Goal: Information Seeking & Learning: Learn about a topic

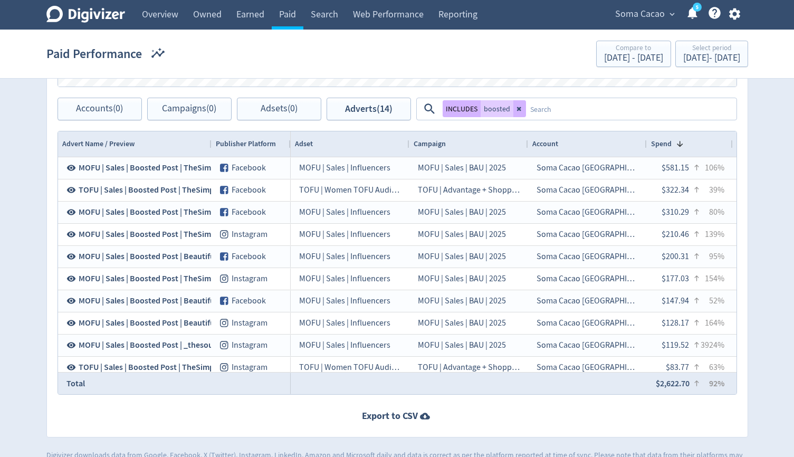
scroll to position [0, 1160]
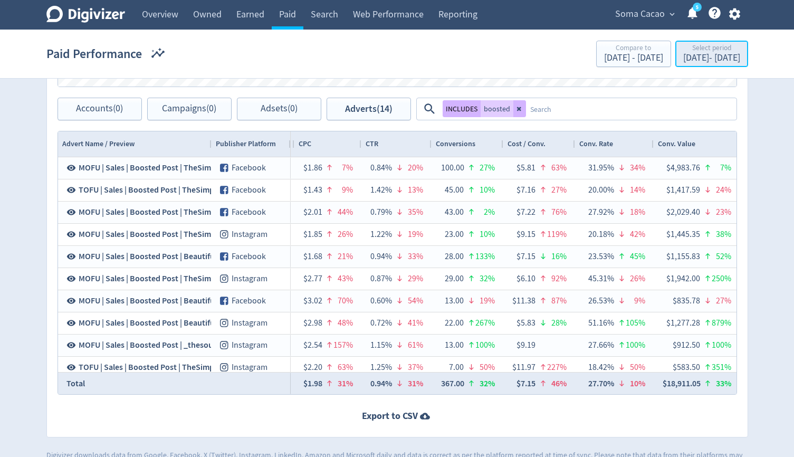
click at [686, 51] on div "Select period" at bounding box center [711, 48] width 57 height 9
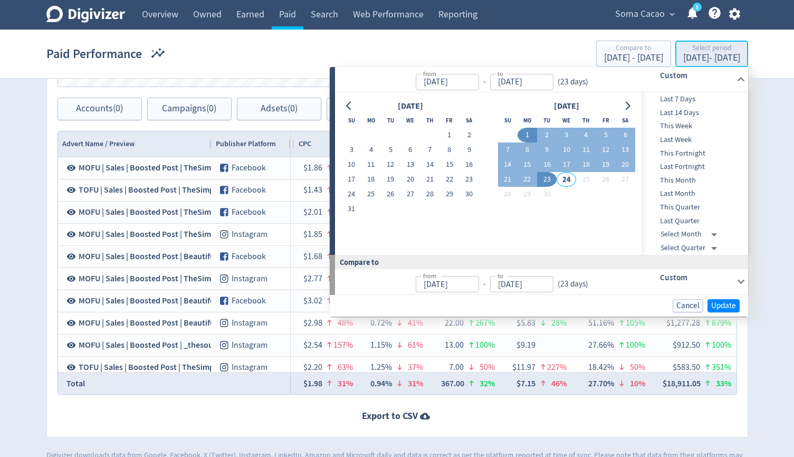
type input "[DATE]"
click at [674, 100] on span "Last 7 Days" at bounding box center [693, 99] width 104 height 12
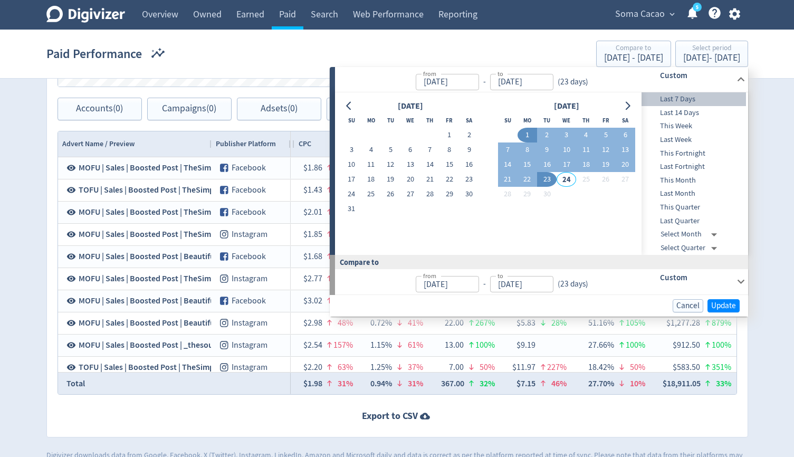
type input "[DATE]"
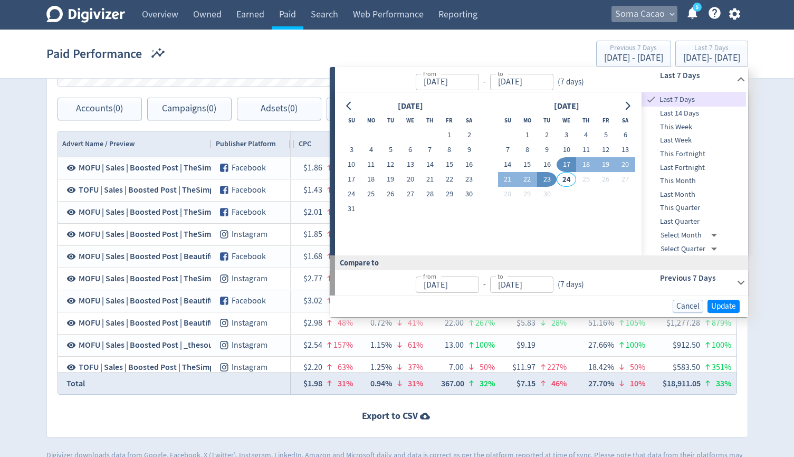
click at [657, 16] on span "Soma Cacao" at bounding box center [640, 14] width 50 height 17
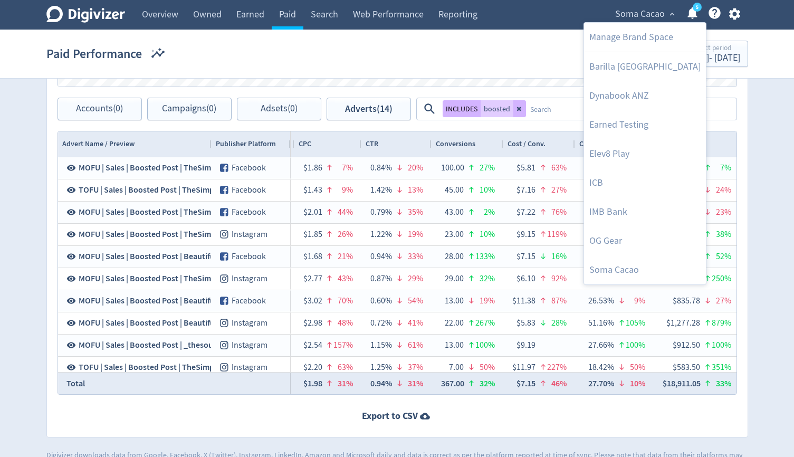
click at [657, 16] on div at bounding box center [397, 228] width 794 height 457
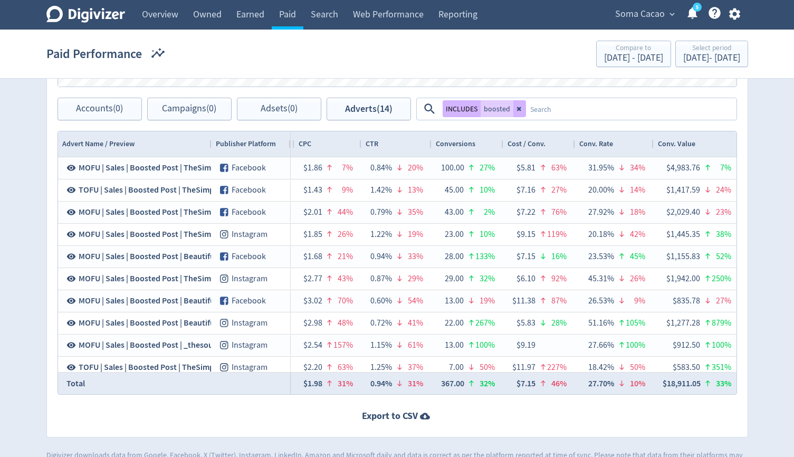
click at [657, 16] on span "Soma Cacao" at bounding box center [640, 14] width 50 height 17
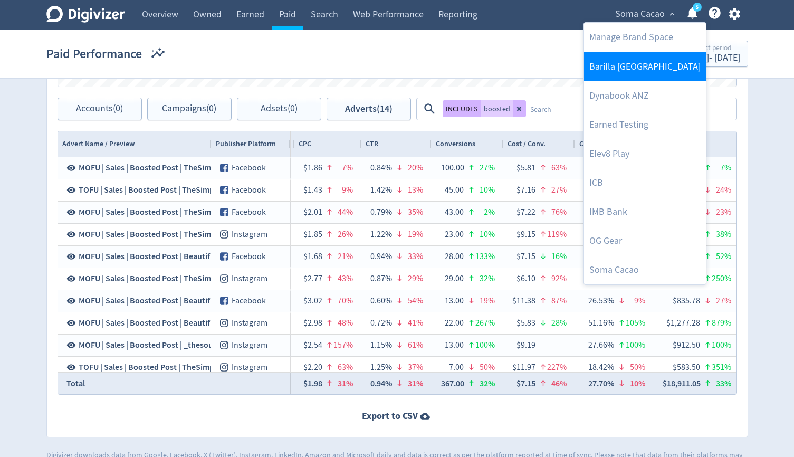
click at [649, 61] on link "Barilla [GEOGRAPHIC_DATA]" at bounding box center [645, 66] width 122 height 29
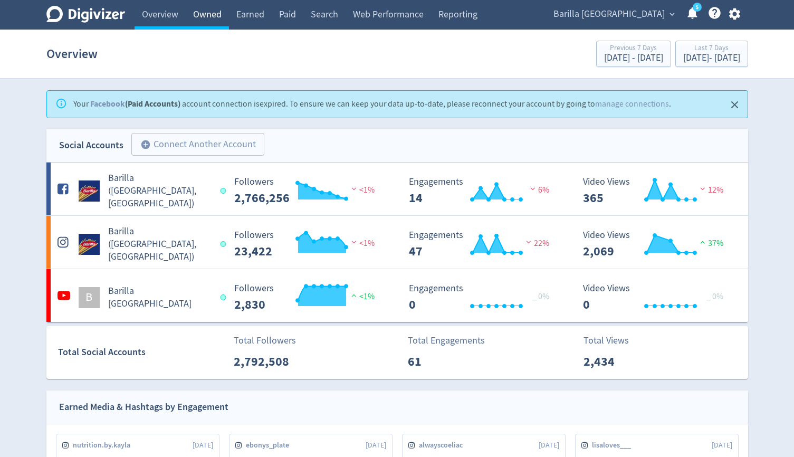
click at [206, 19] on link "Owned" at bounding box center [207, 15] width 43 height 30
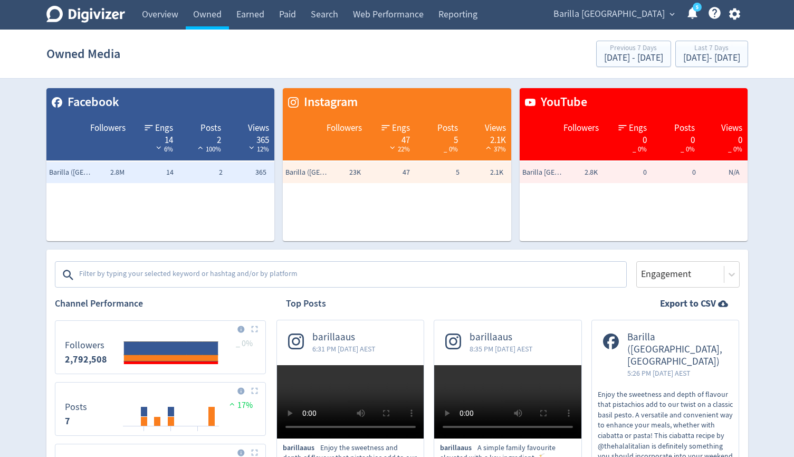
click at [245, 281] on textarea at bounding box center [351, 274] width 547 height 21
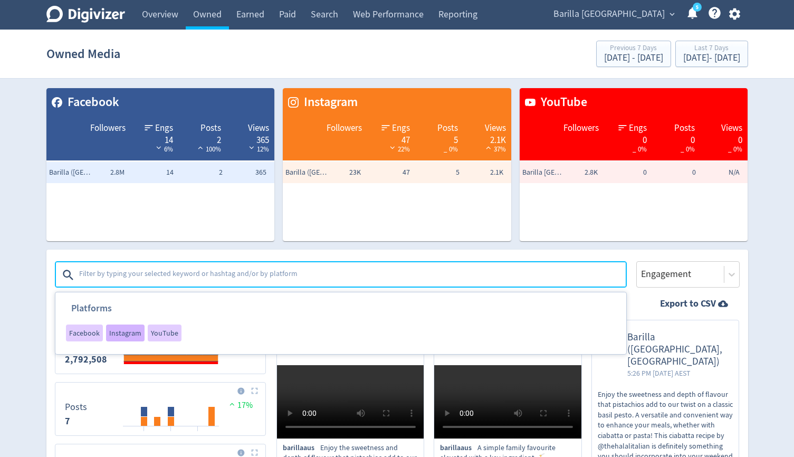
click at [133, 330] on span "Instagram" at bounding box center [125, 332] width 32 height 7
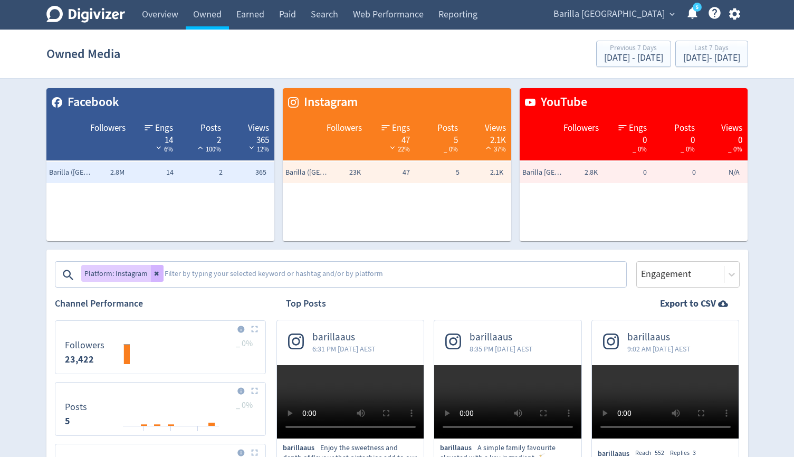
click at [155, 273] on icon at bounding box center [156, 274] width 4 height 4
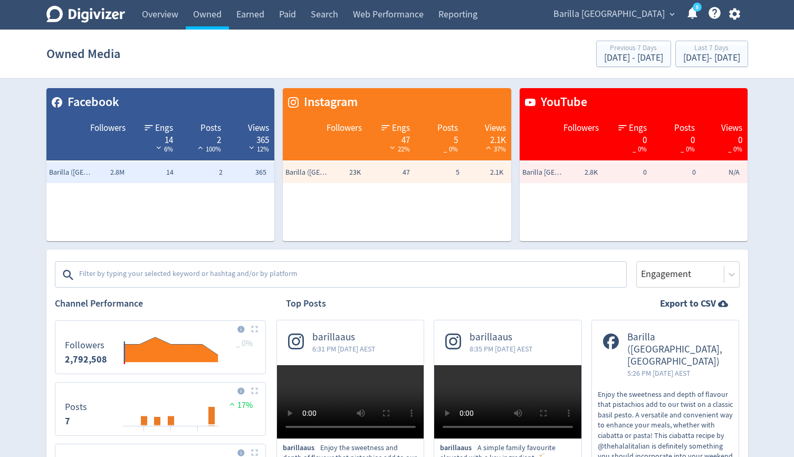
click at [155, 273] on textarea at bounding box center [351, 274] width 547 height 21
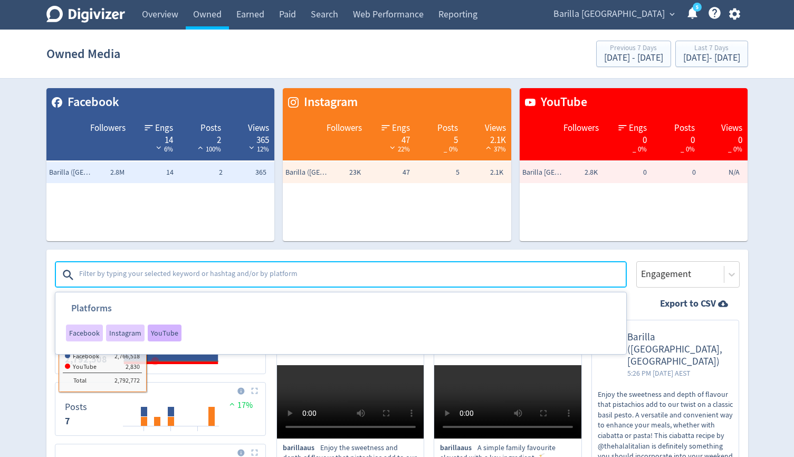
click at [163, 338] on div "YouTube" at bounding box center [165, 332] width 34 height 17
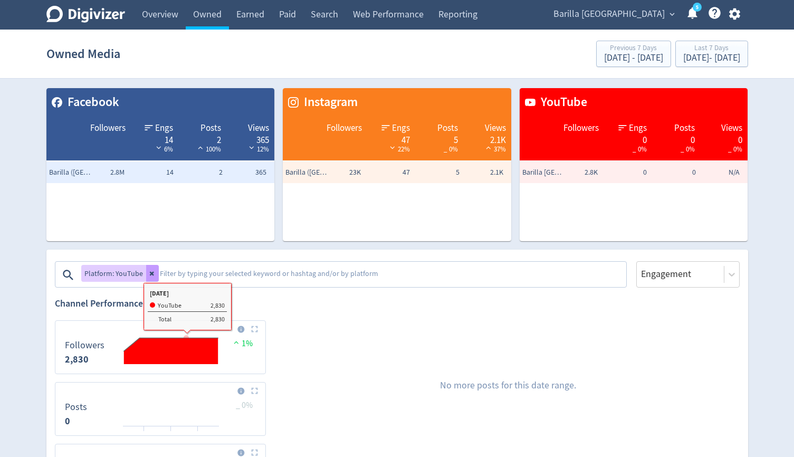
click at [149, 272] on icon at bounding box center [152, 273] width 6 height 6
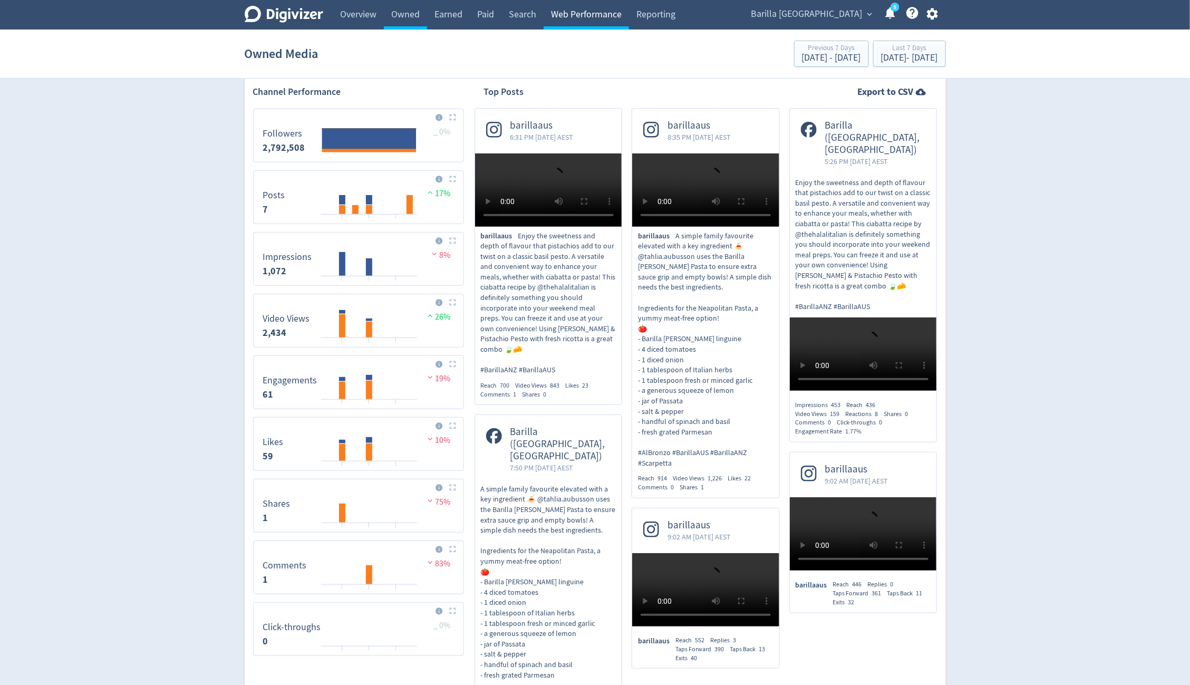
scroll to position [209, 0]
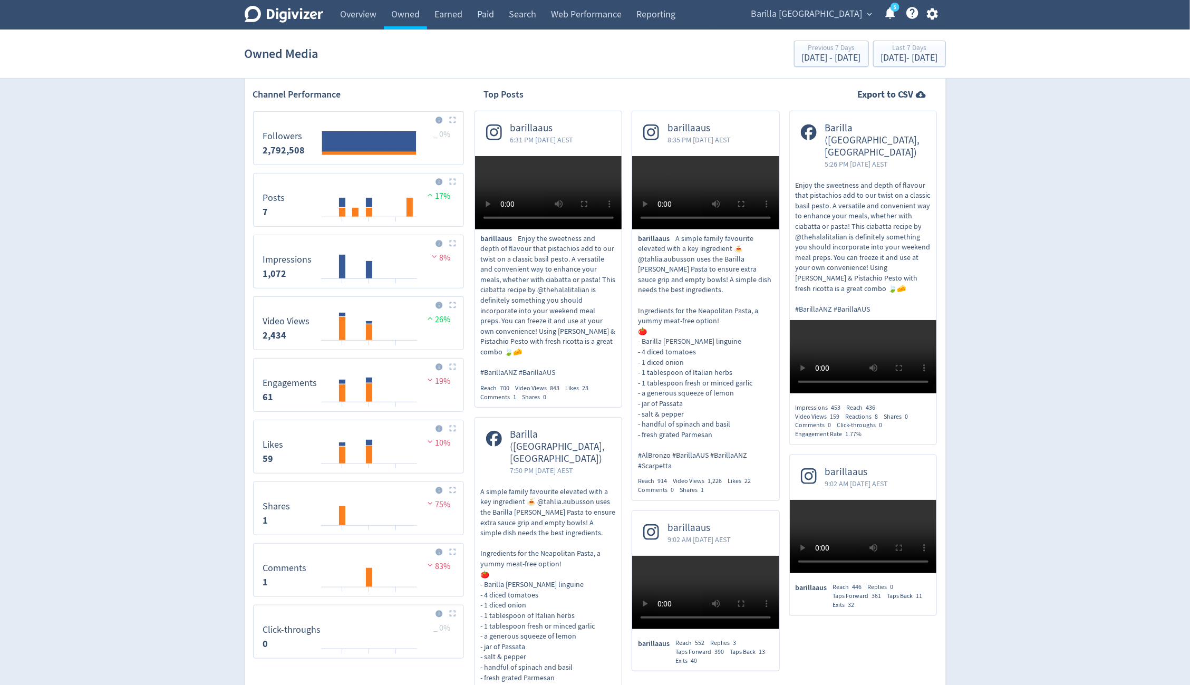
click at [793, 15] on span "Barilla [GEOGRAPHIC_DATA]" at bounding box center [807, 14] width 111 height 17
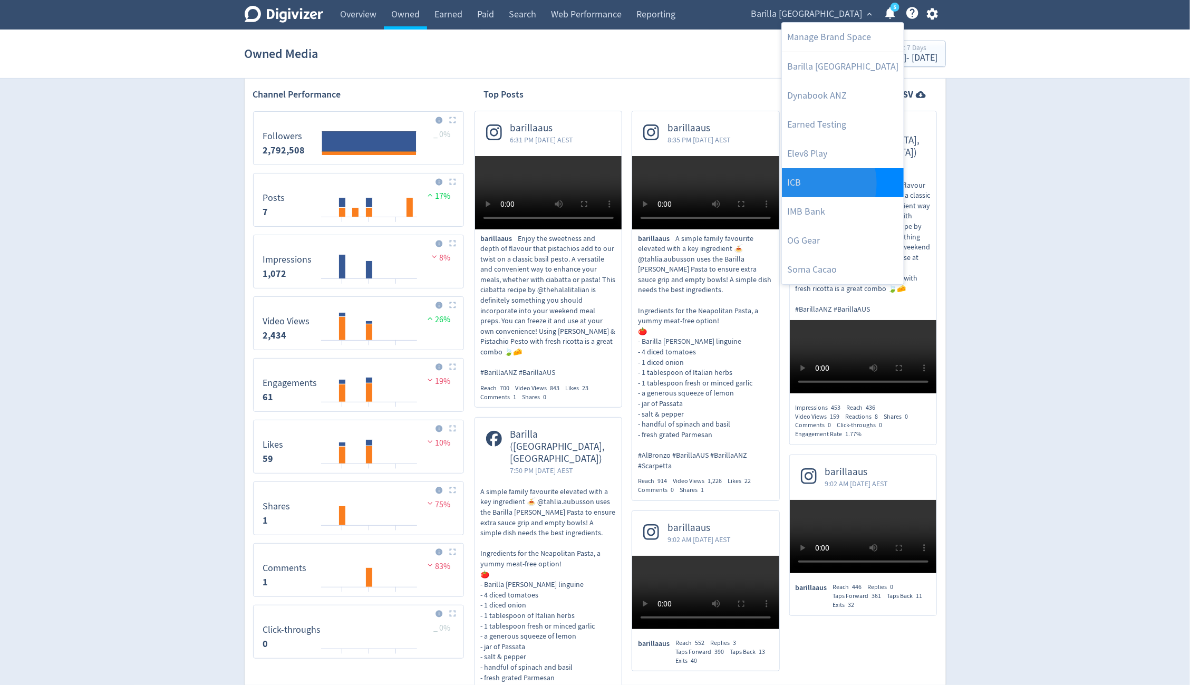
click at [793, 183] on link "ICB" at bounding box center [843, 182] width 122 height 29
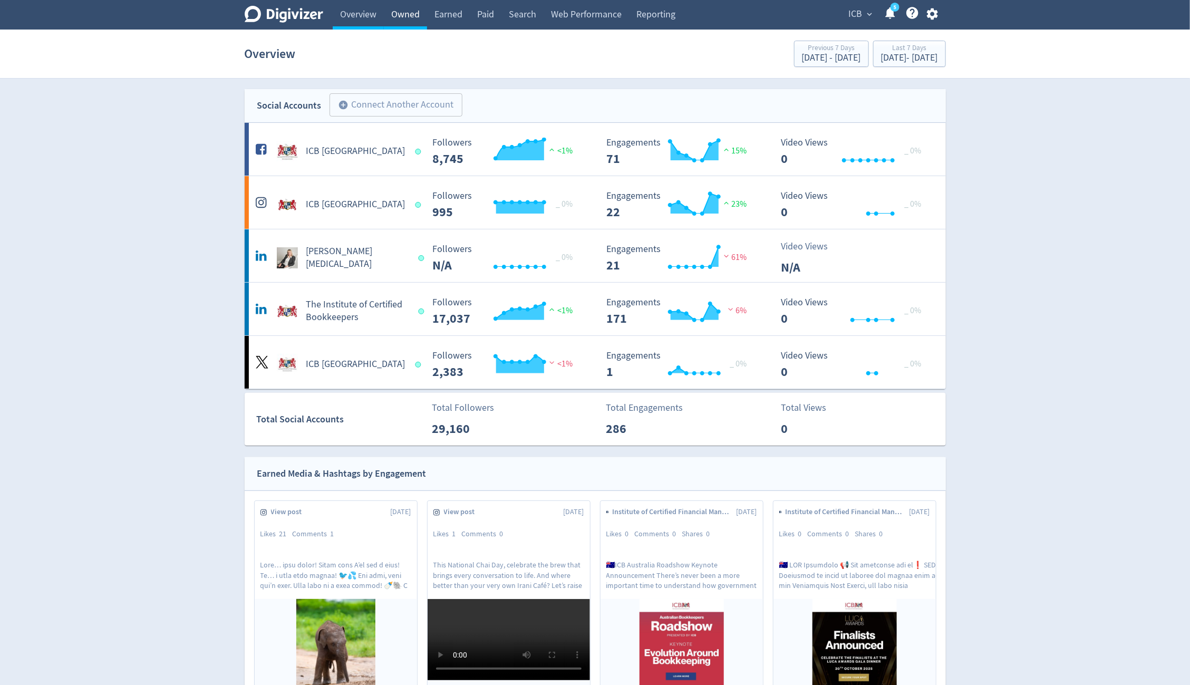
click at [408, 17] on link "Owned" at bounding box center [405, 15] width 43 height 30
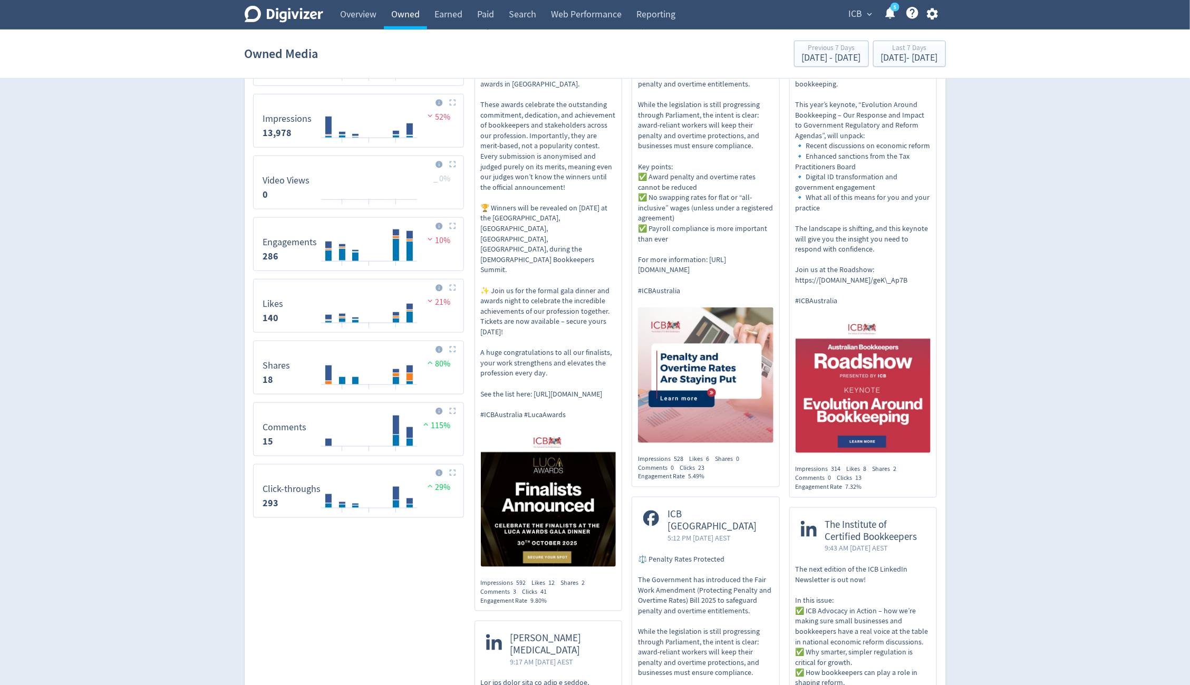
scroll to position [573, 0]
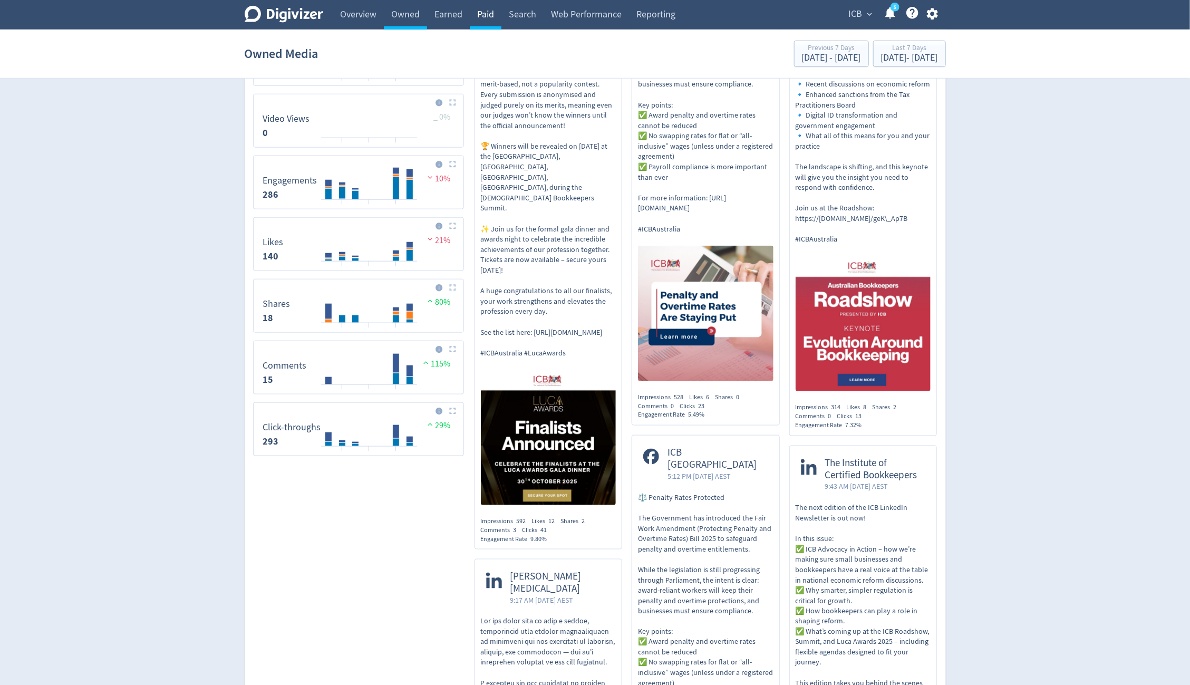
click at [497, 20] on link "Paid" at bounding box center [486, 15] width 32 height 30
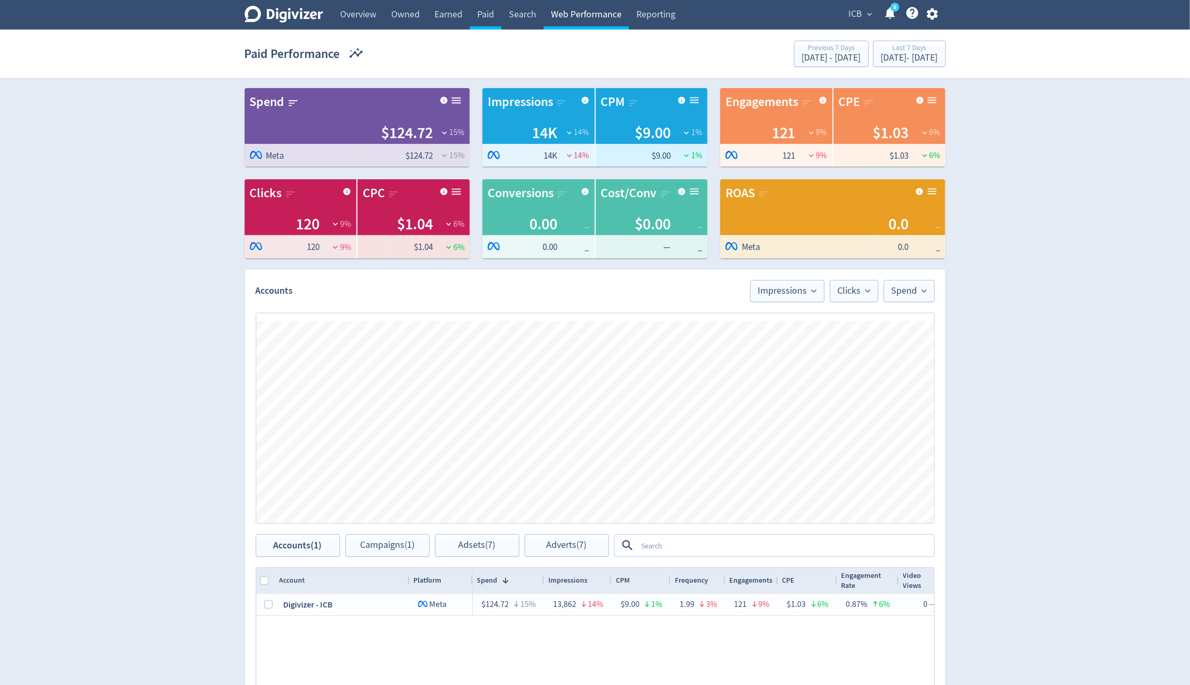
click at [567, 10] on link "Web Performance" at bounding box center [586, 15] width 85 height 30
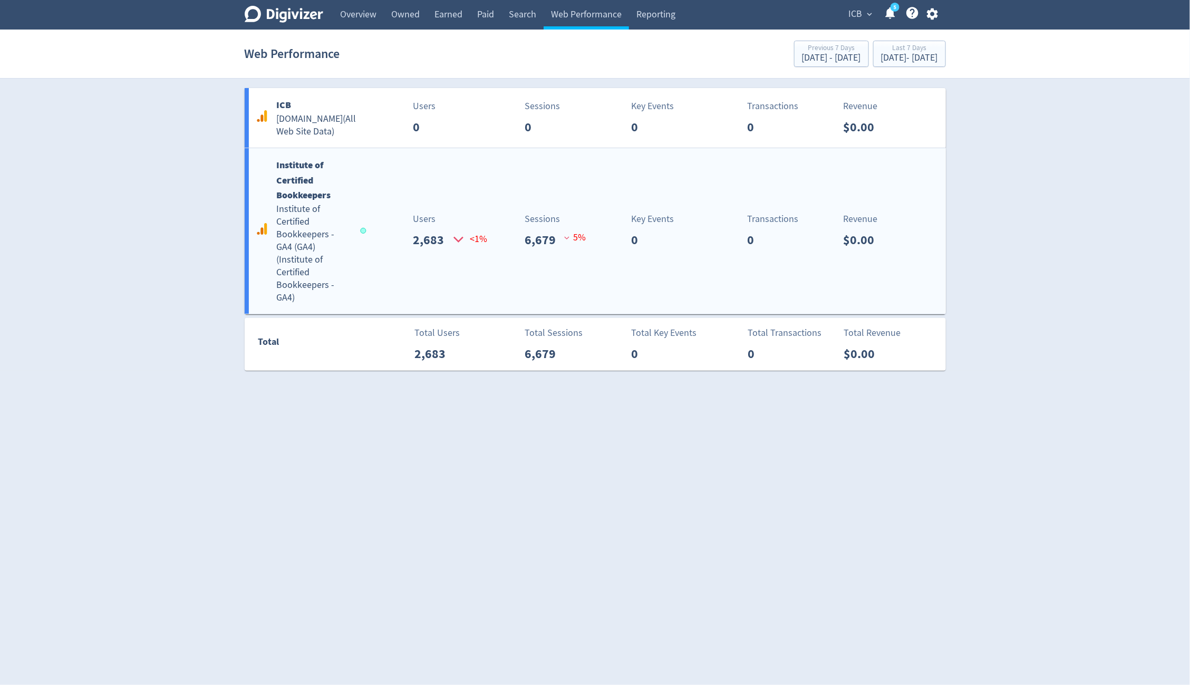
click at [539, 208] on div "Institute of Certified Bookkeepers Institute of Certified Bookkeepers - GA4 (GA…" at bounding box center [595, 231] width 701 height 166
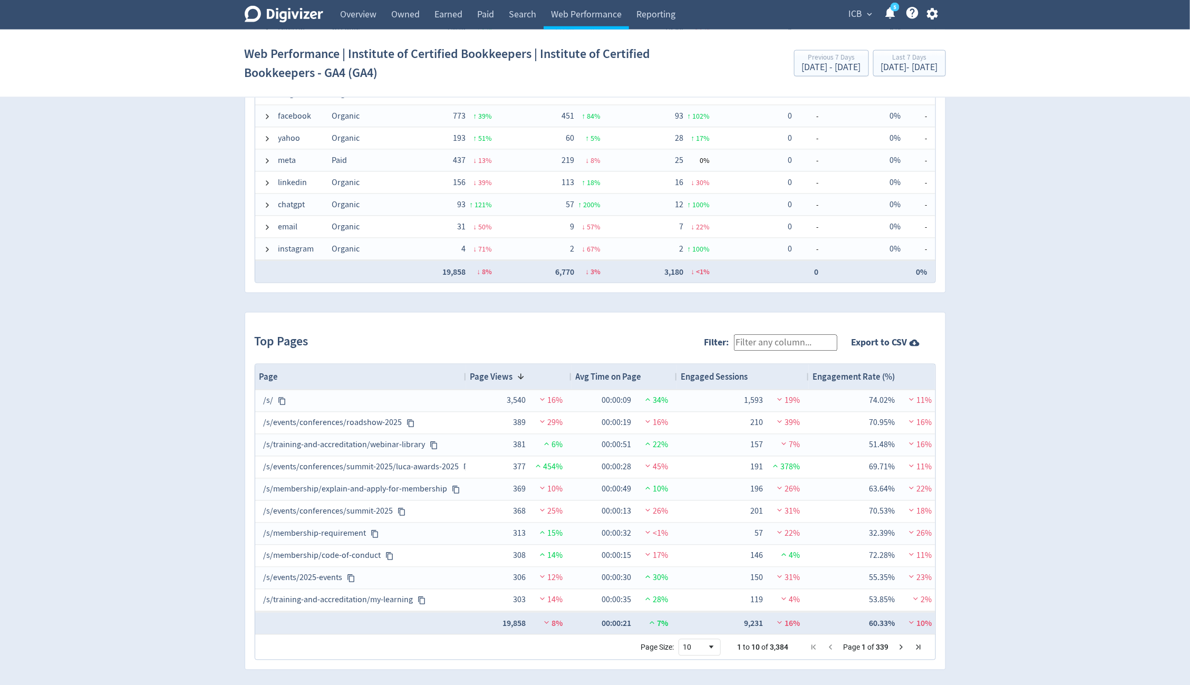
scroll to position [869, 0]
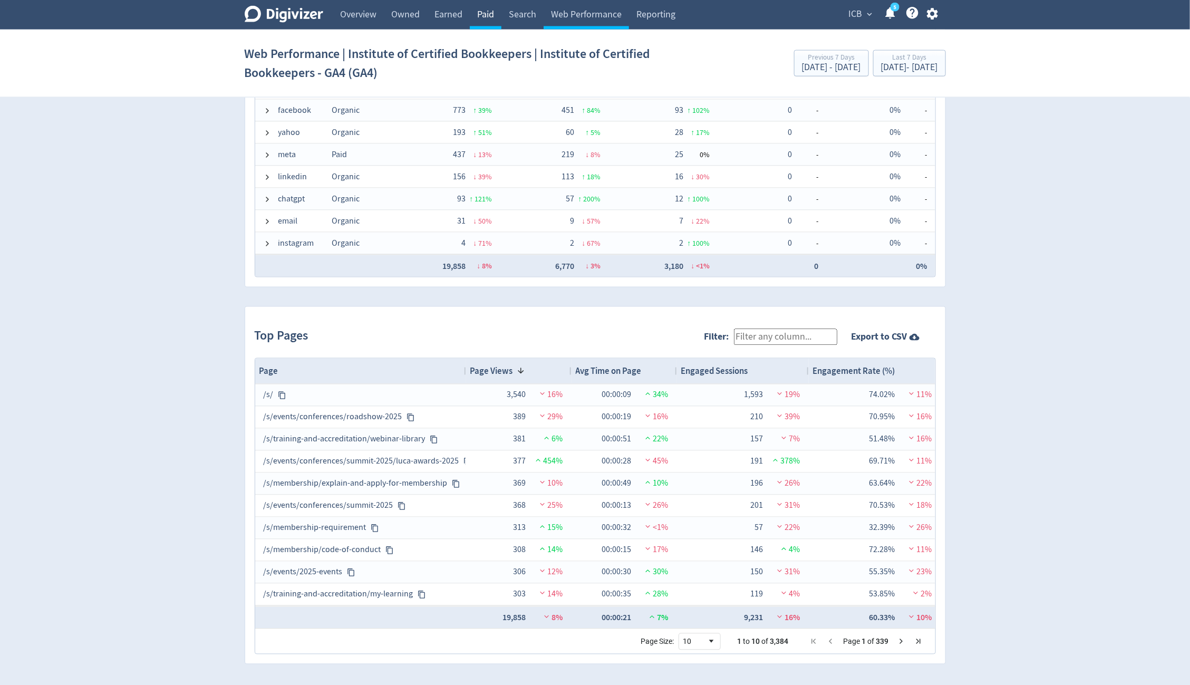
click at [493, 13] on link "Paid" at bounding box center [486, 15] width 32 height 30
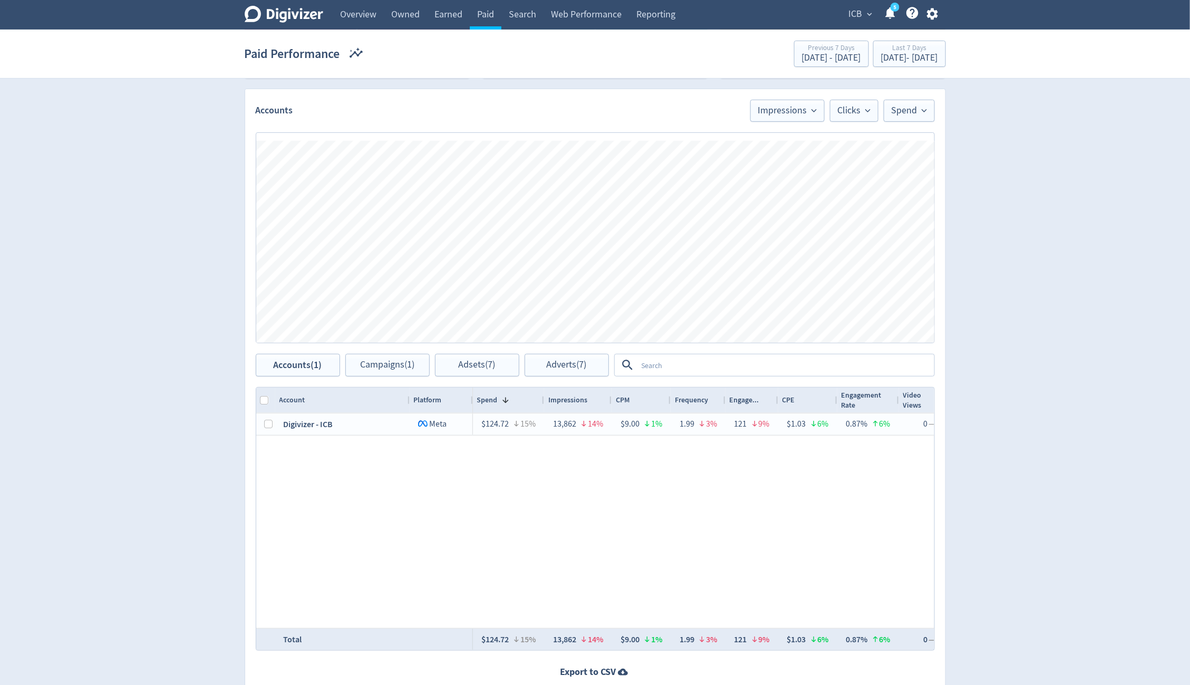
scroll to position [182, 0]
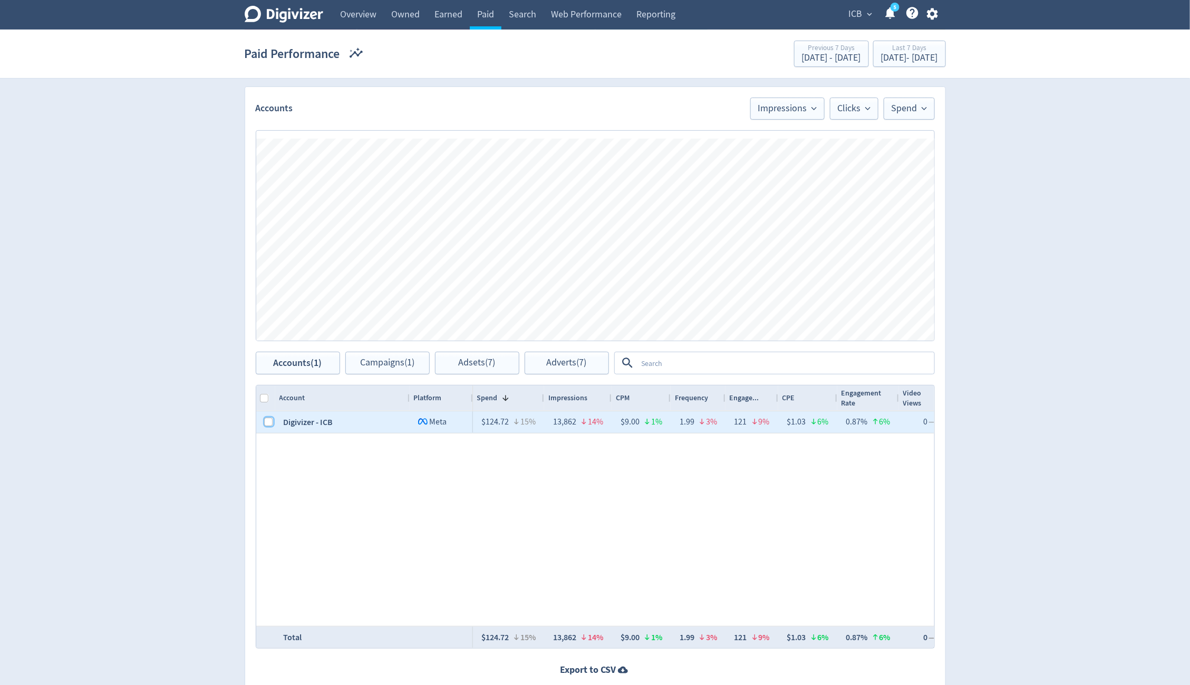
click at [268, 419] on input "Press Space to toggle row selection (unchecked)" at bounding box center [269, 422] width 8 height 8
checkbox input "true"
click at [360, 370] on button "Campaigns (1)" at bounding box center [387, 363] width 84 height 23
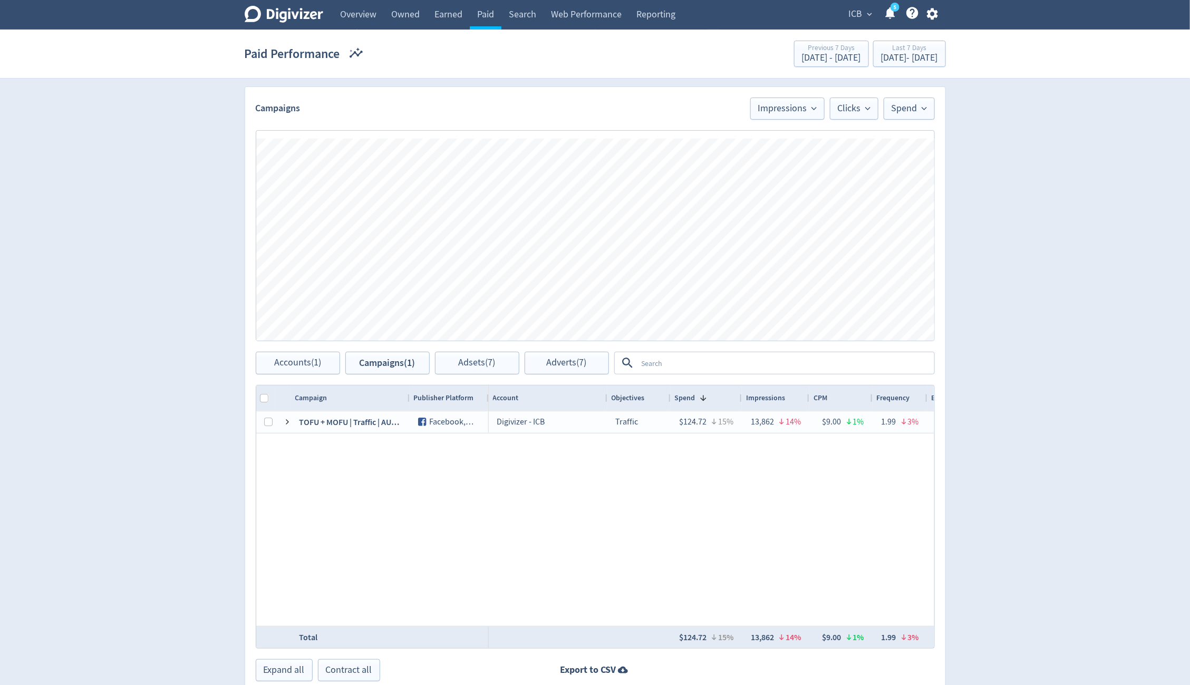
click at [406, 394] on div "Campaign" at bounding box center [350, 398] width 119 height 25
drag, startPoint x: 408, startPoint y: 394, endPoint x: 544, endPoint y: 398, distance: 136.1
click at [545, 398] on div at bounding box center [547, 398] width 4 height 25
click at [416, 17] on link "Owned" at bounding box center [405, 15] width 43 height 30
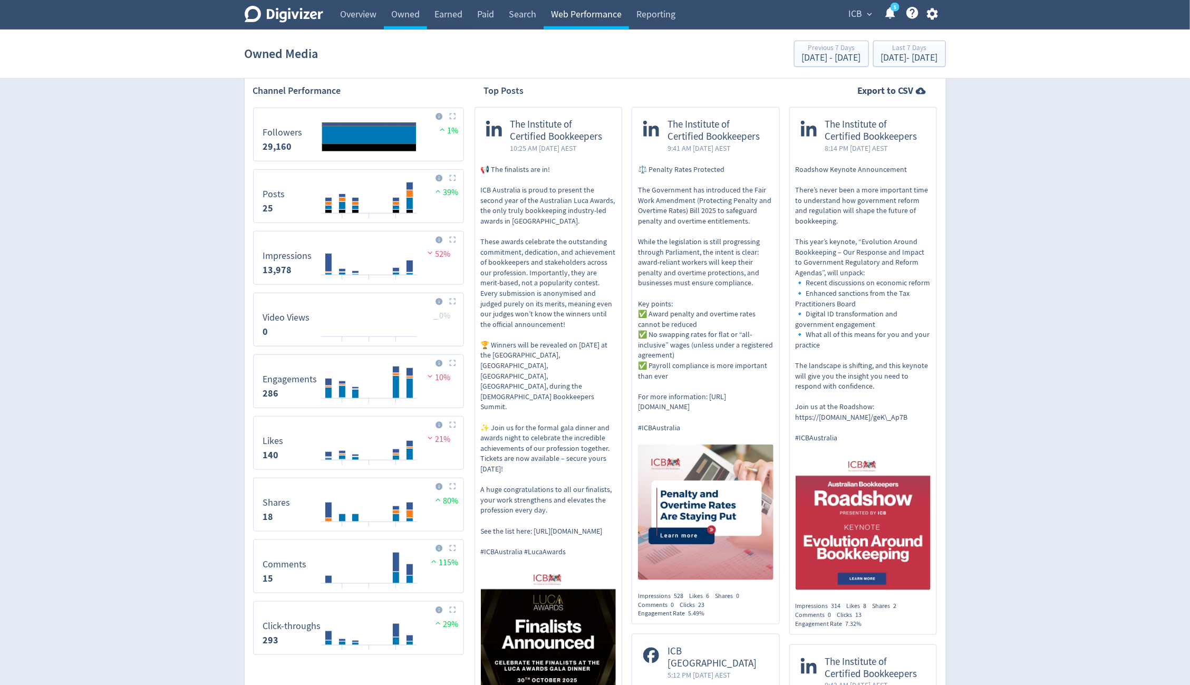
scroll to position [376, 0]
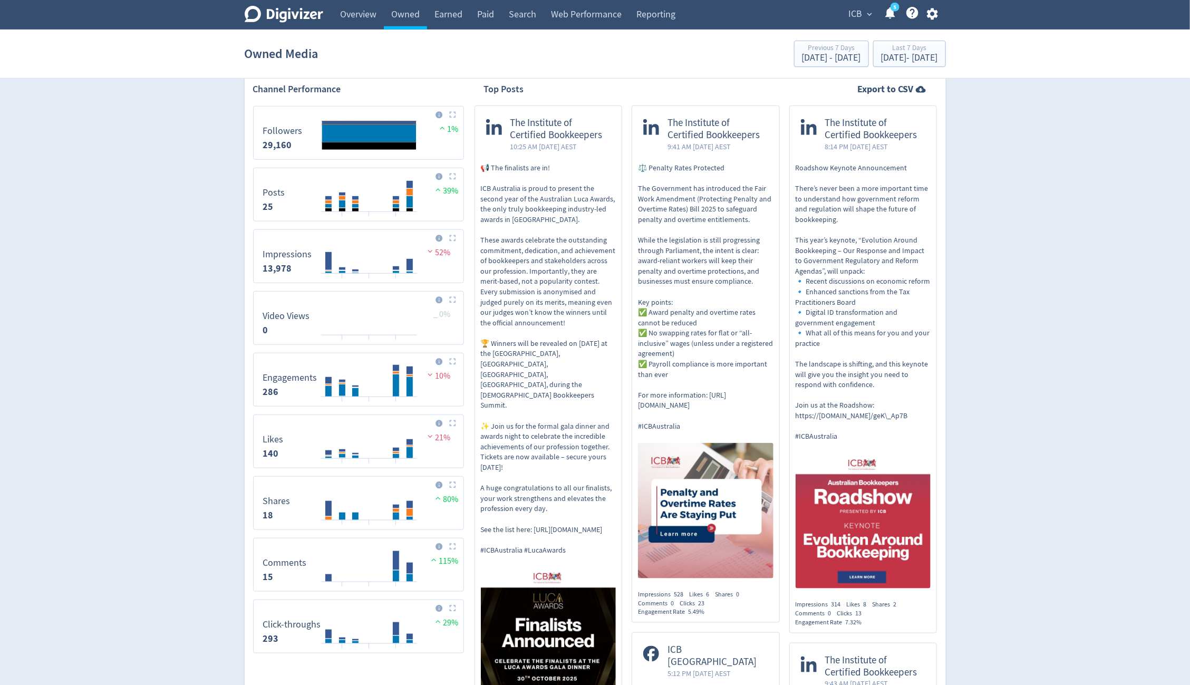
click at [793, 16] on span "ICB" at bounding box center [856, 14] width 14 height 17
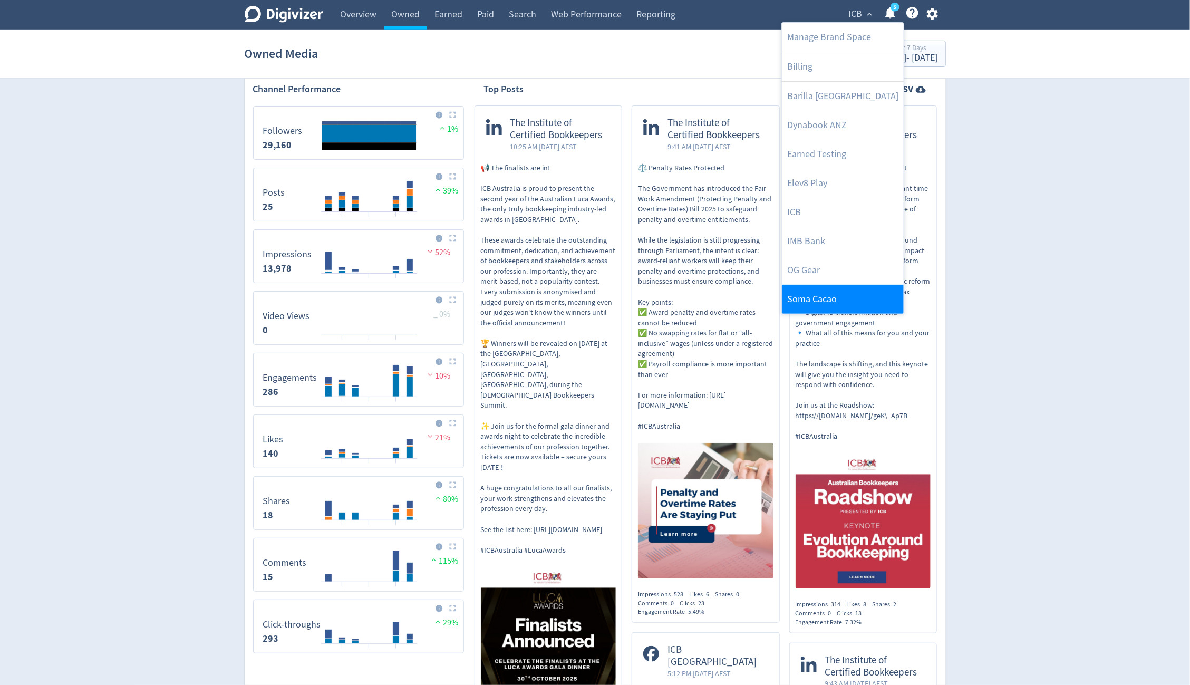
click at [793, 300] on link "Soma Cacao" at bounding box center [843, 299] width 122 height 29
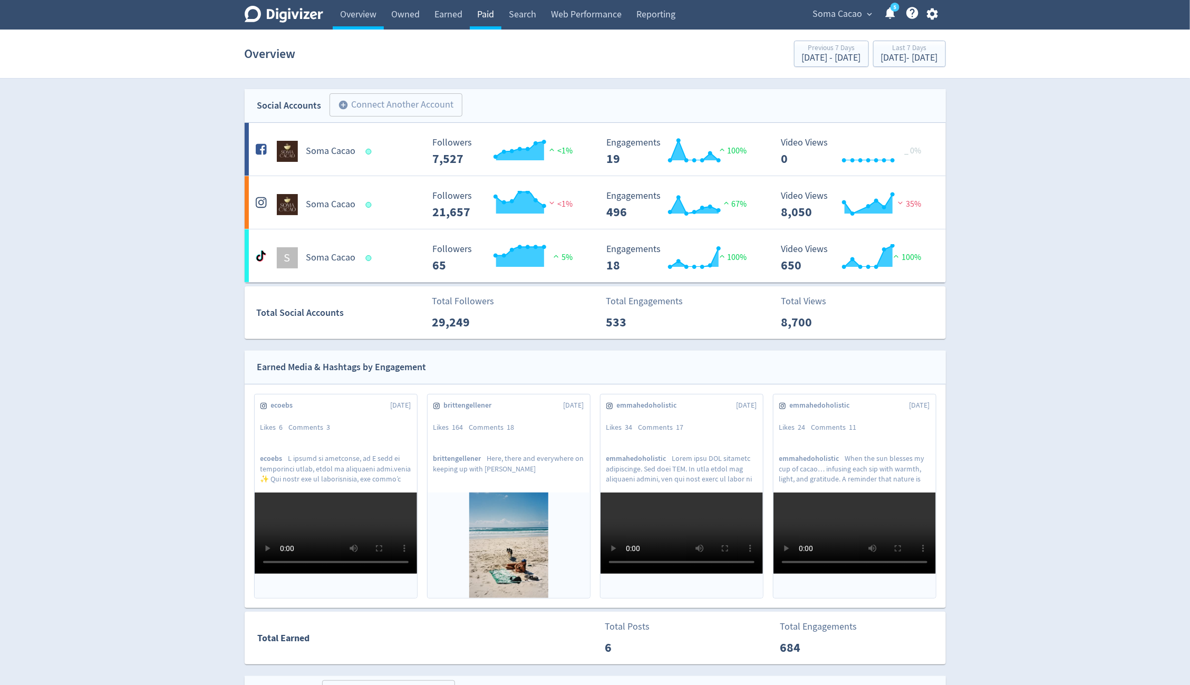
click at [483, 8] on link "Paid" at bounding box center [486, 15] width 32 height 30
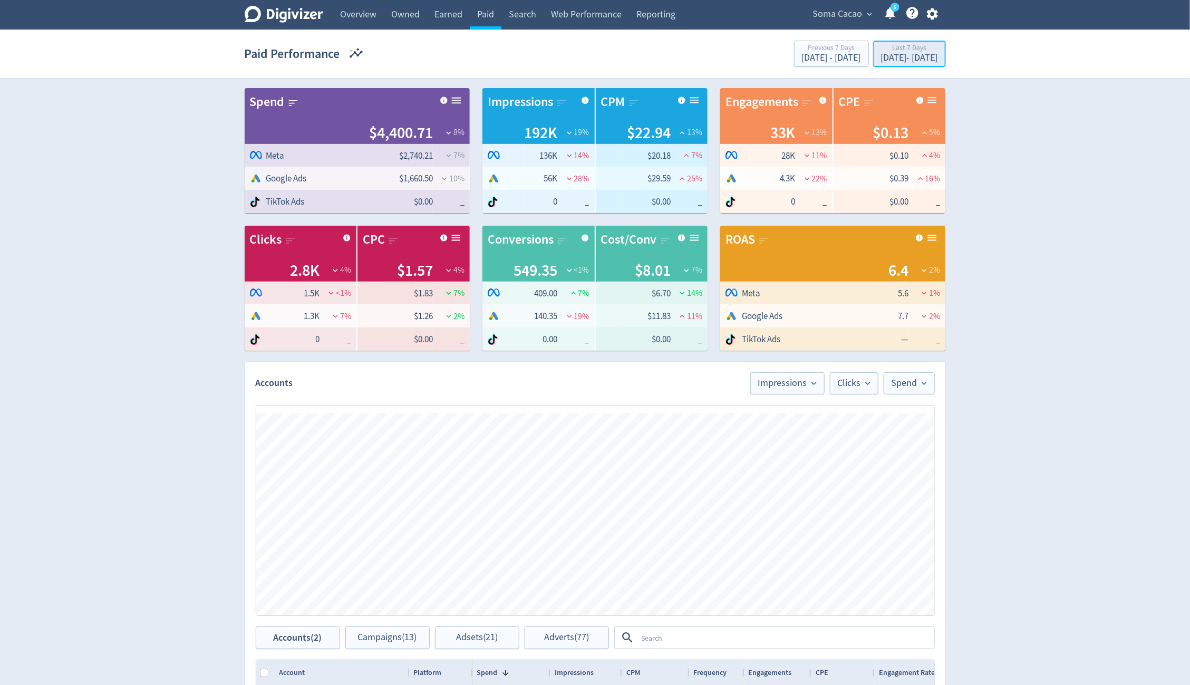
click at [793, 61] on div "[DATE] - [DATE]" at bounding box center [909, 57] width 57 height 9
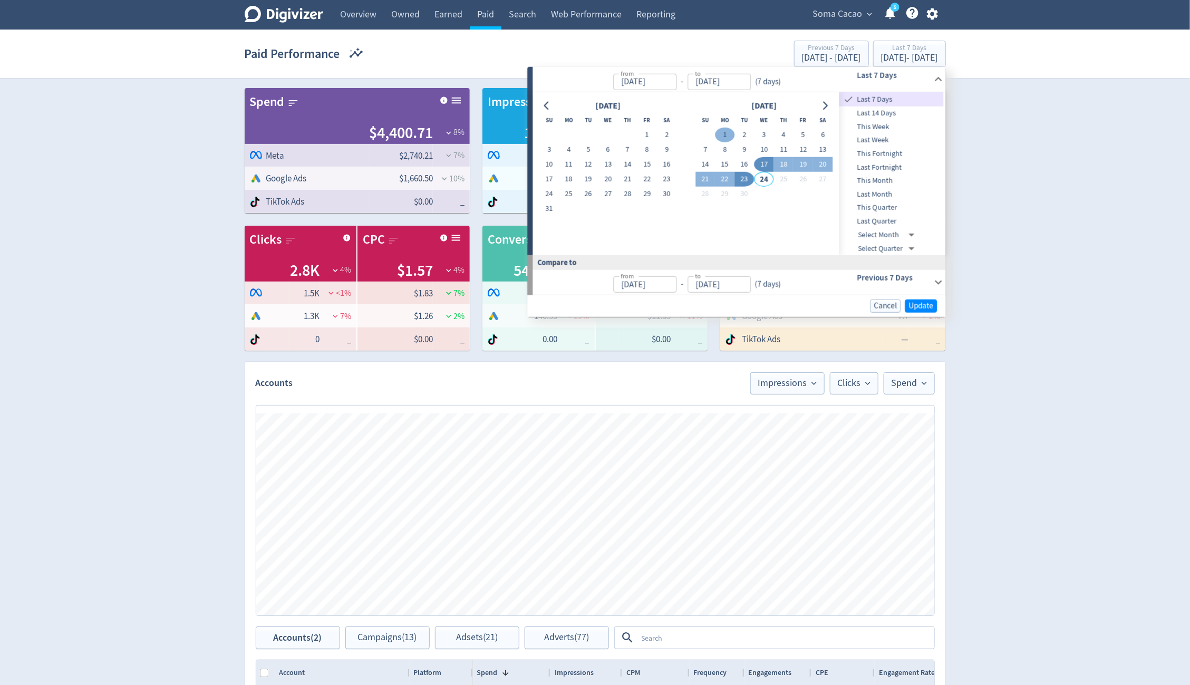
click at [720, 130] on button "1" at bounding box center [725, 135] width 20 height 15
type input "[DATE]"
click at [739, 178] on button "23" at bounding box center [745, 179] width 20 height 15
type input "[DATE]"
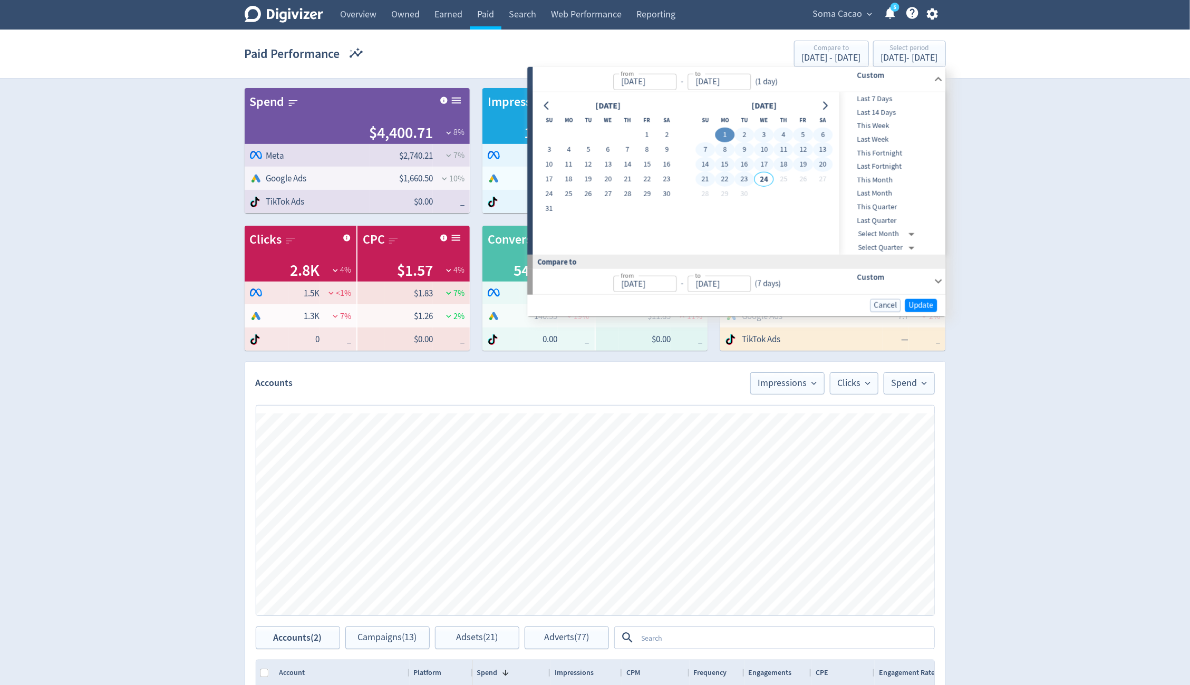
type input "[DATE]"
click at [793, 306] on span "Update" at bounding box center [921, 305] width 25 height 8
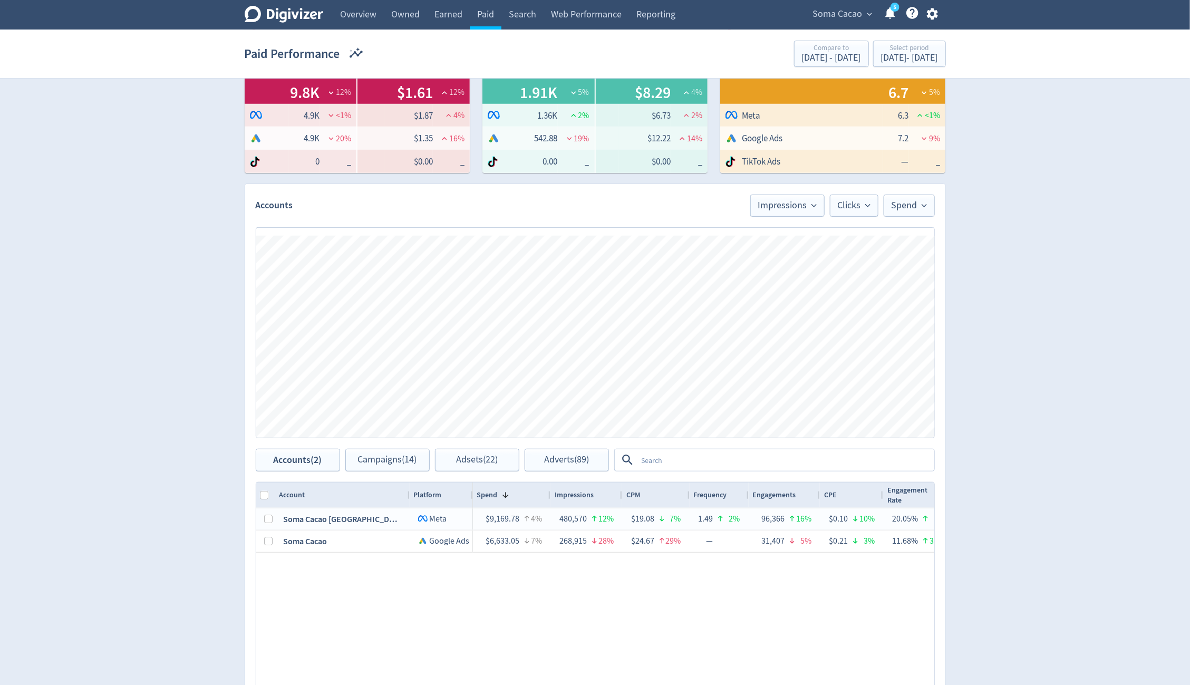
scroll to position [190, 0]
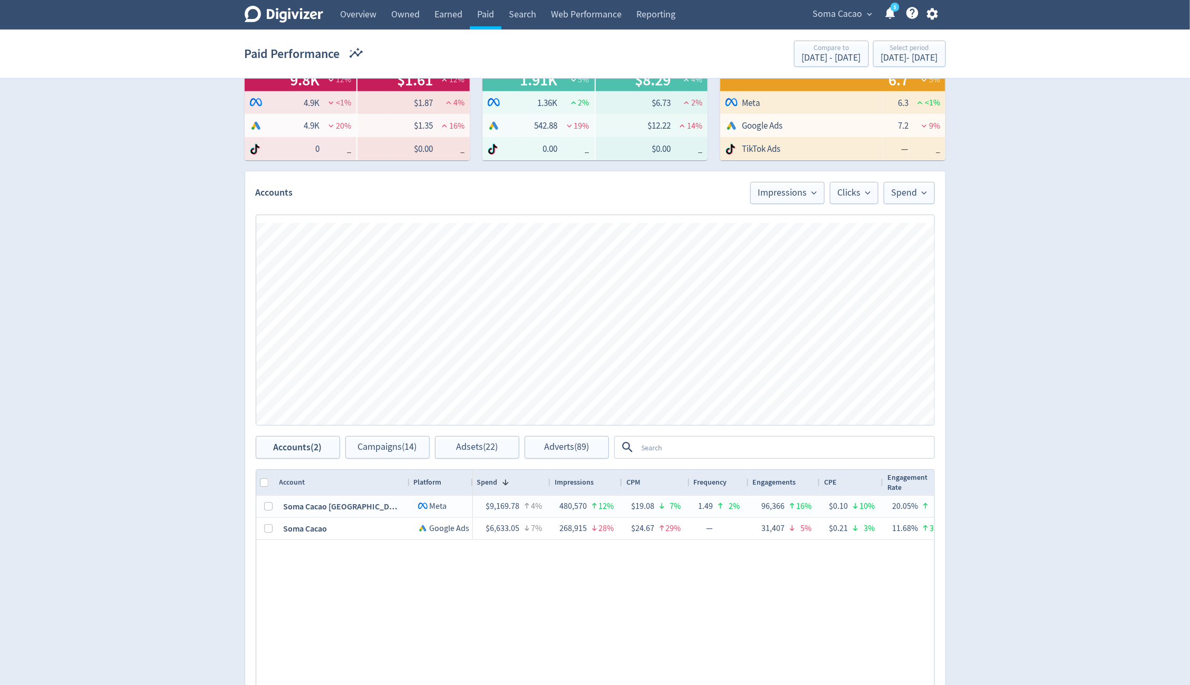
click at [648, 445] on textarea at bounding box center [786, 448] width 296 height 20
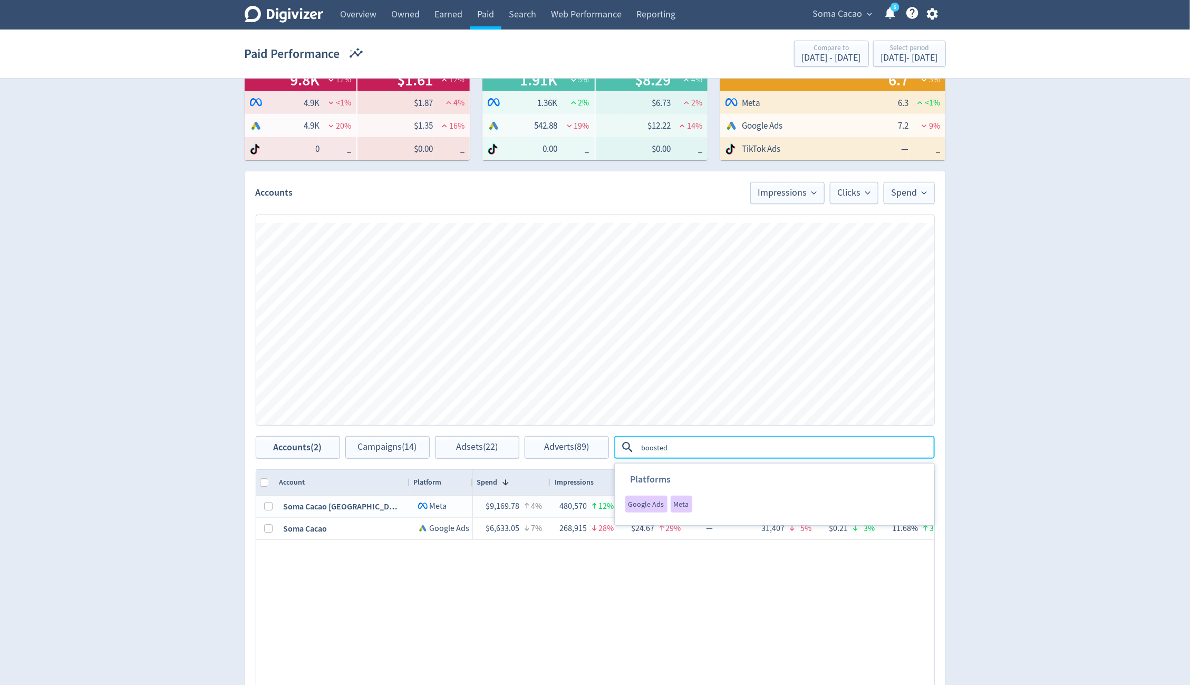
type textarea "boostedd"
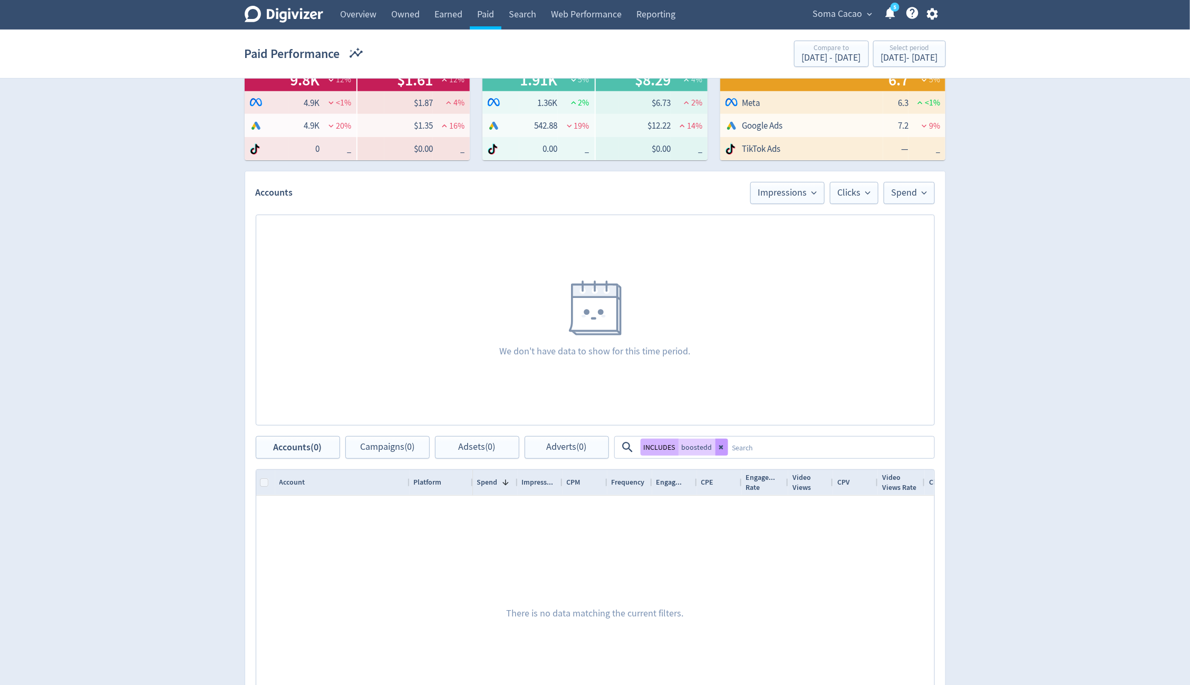
click at [724, 450] on button at bounding box center [722, 447] width 13 height 17
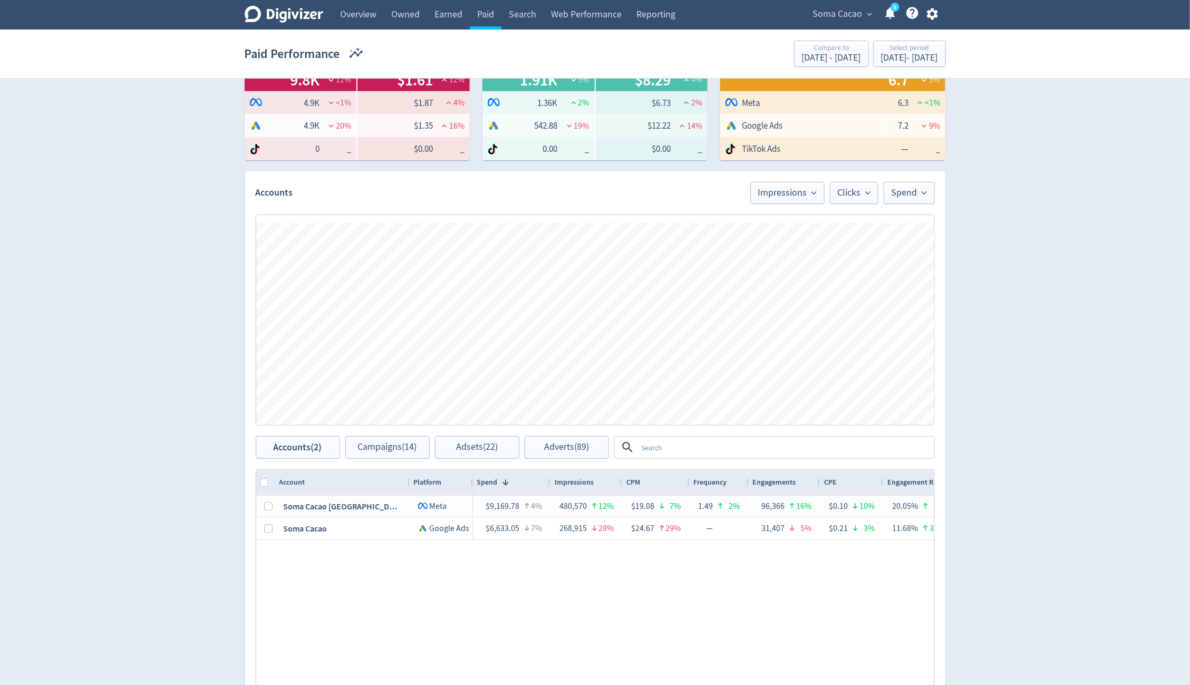
click at [724, 450] on textarea at bounding box center [786, 448] width 296 height 20
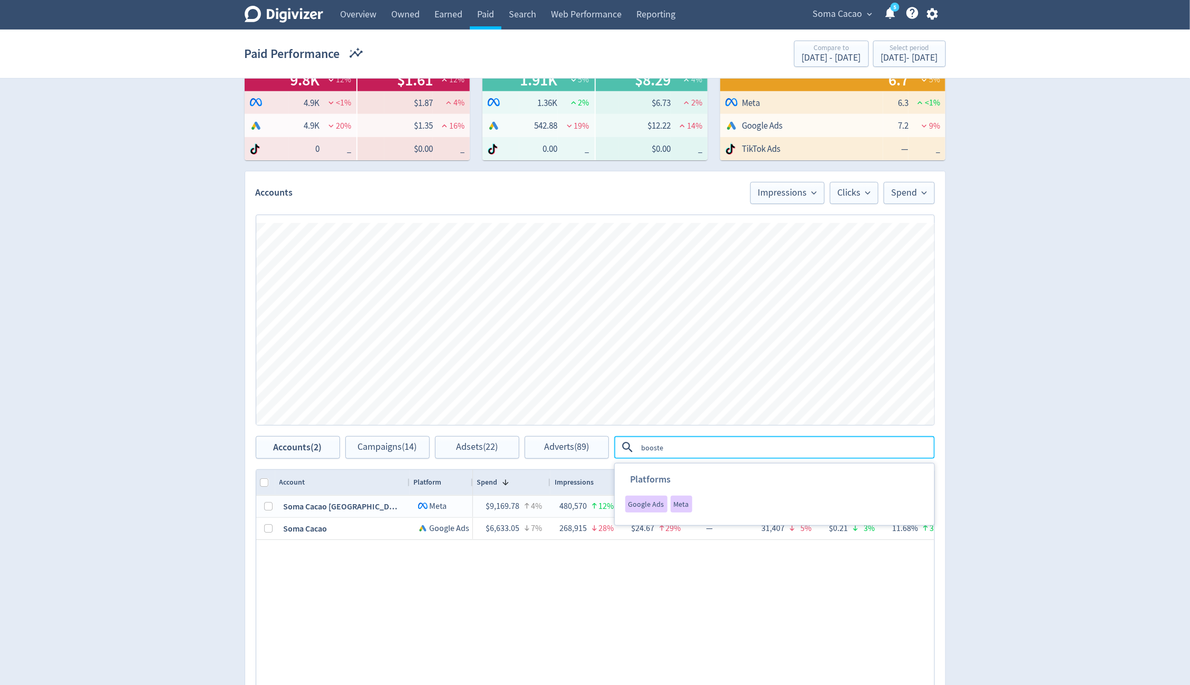
type textarea "boosted"
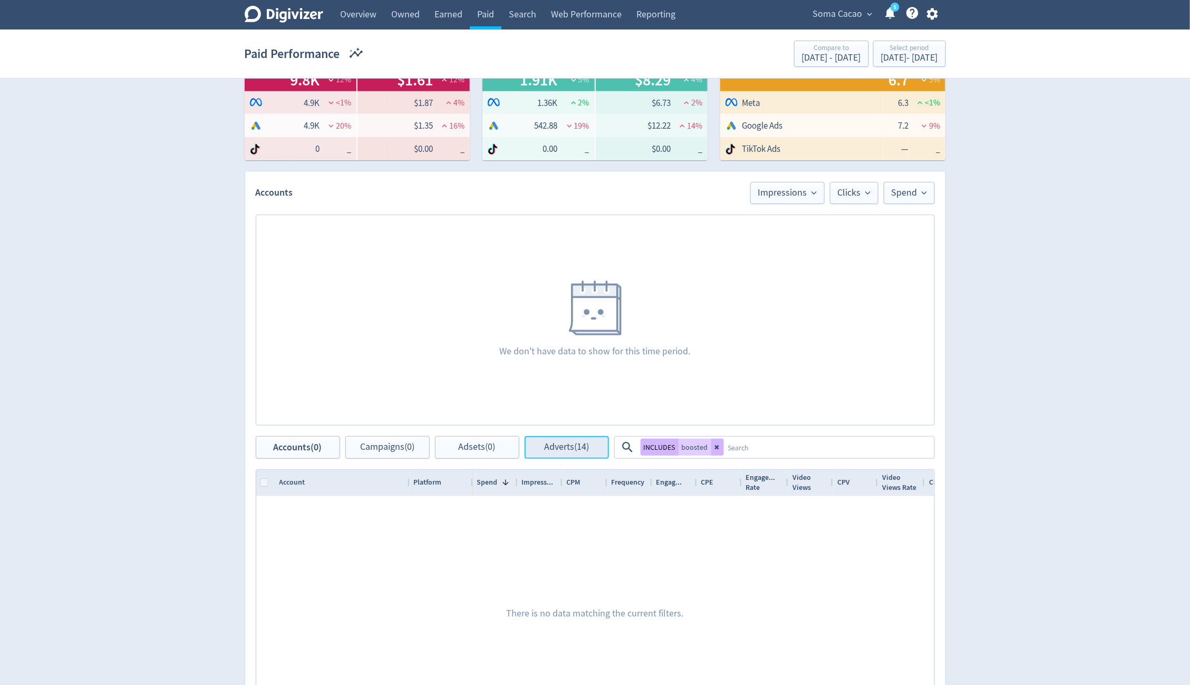
click at [583, 444] on span "Adverts (14)" at bounding box center [566, 447] width 45 height 10
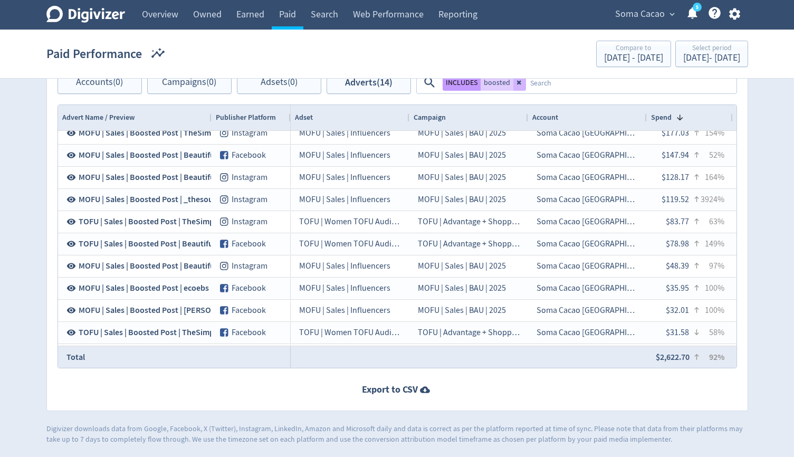
click at [452, 83] on button "INCLUDES" at bounding box center [461, 82] width 38 height 17
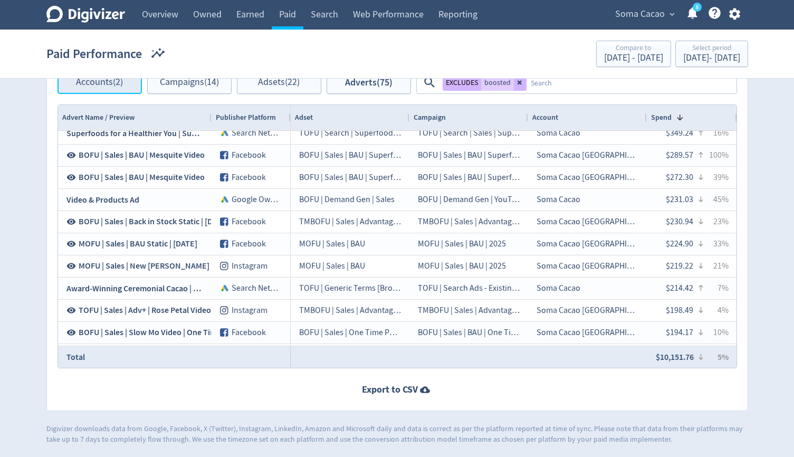
click at [103, 92] on button "Accounts (2)" at bounding box center [99, 82] width 84 height 23
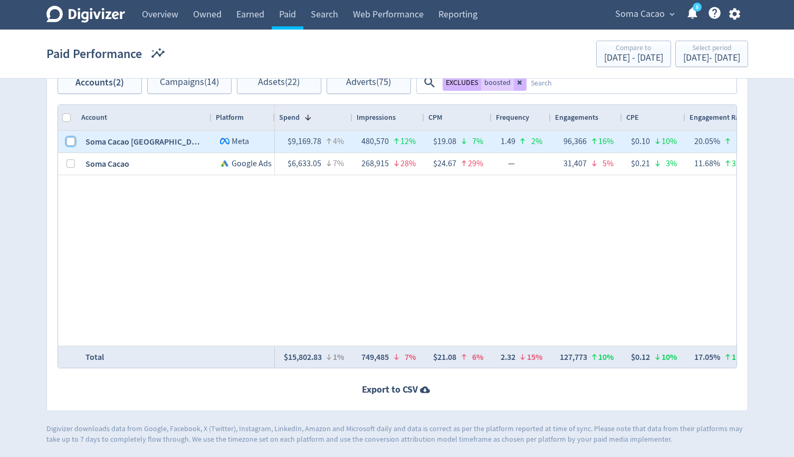
click at [70, 139] on input "Press Space to toggle row selection (unchecked)" at bounding box center [70, 141] width 8 height 8
checkbox input "true"
checkbox input "false"
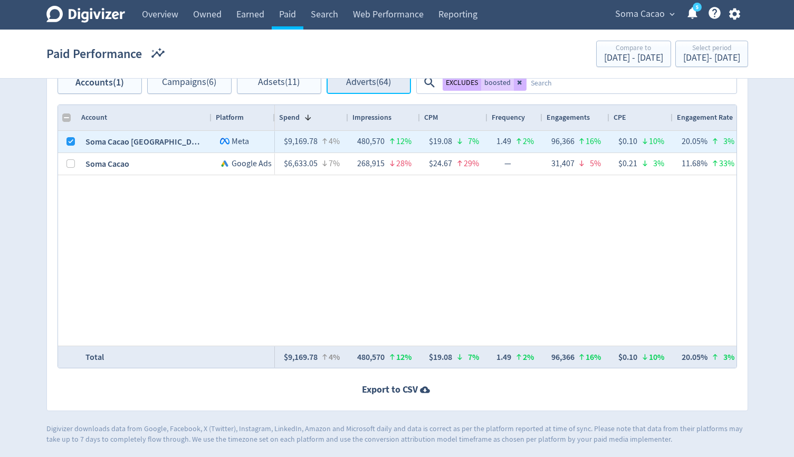
click at [351, 85] on span "Adverts (64)" at bounding box center [368, 83] width 45 height 10
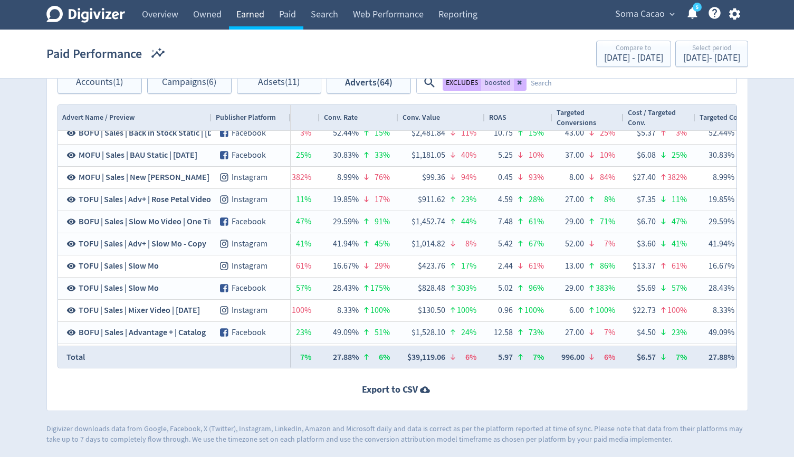
click at [251, 16] on link "Earned" at bounding box center [250, 15] width 43 height 30
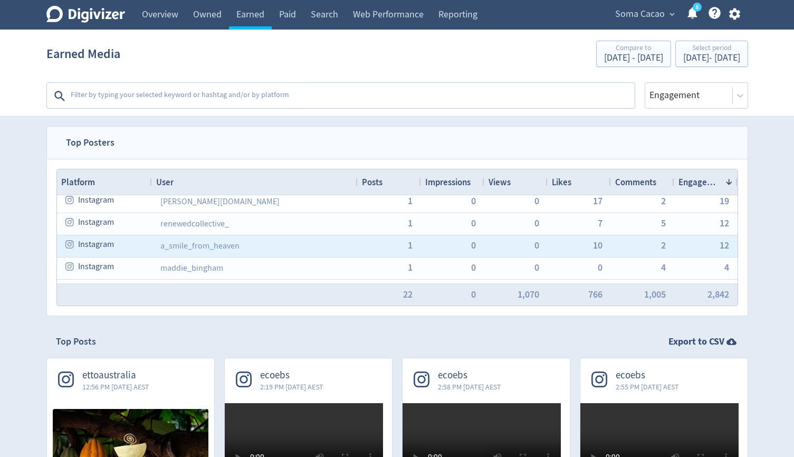
scroll to position [225, 0]
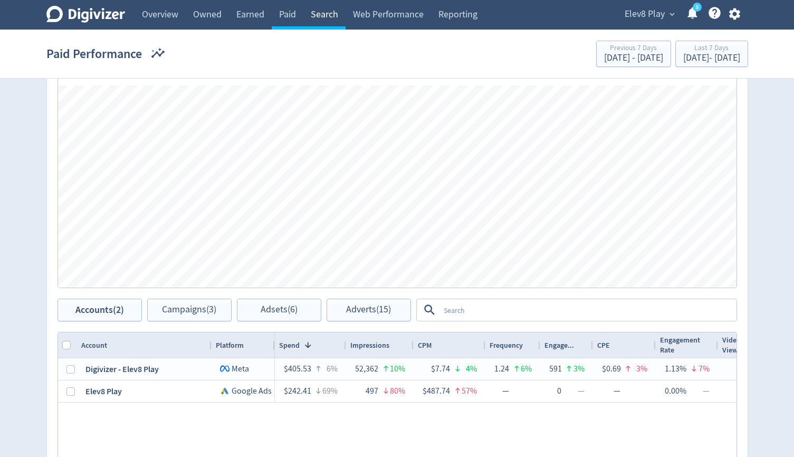
scroll to position [0, 128]
